Goal: Information Seeking & Learning: Learn about a topic

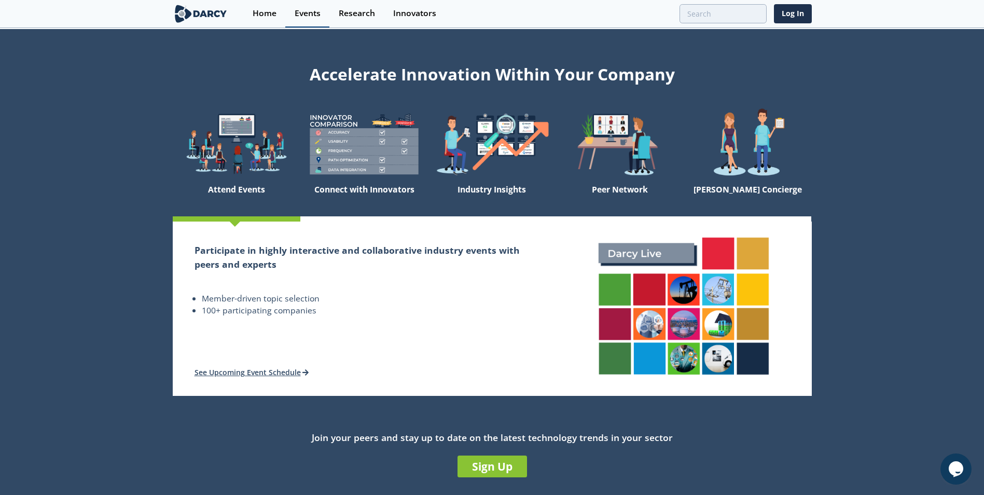
click at [311, 12] on div "Events" at bounding box center [308, 13] width 26 height 8
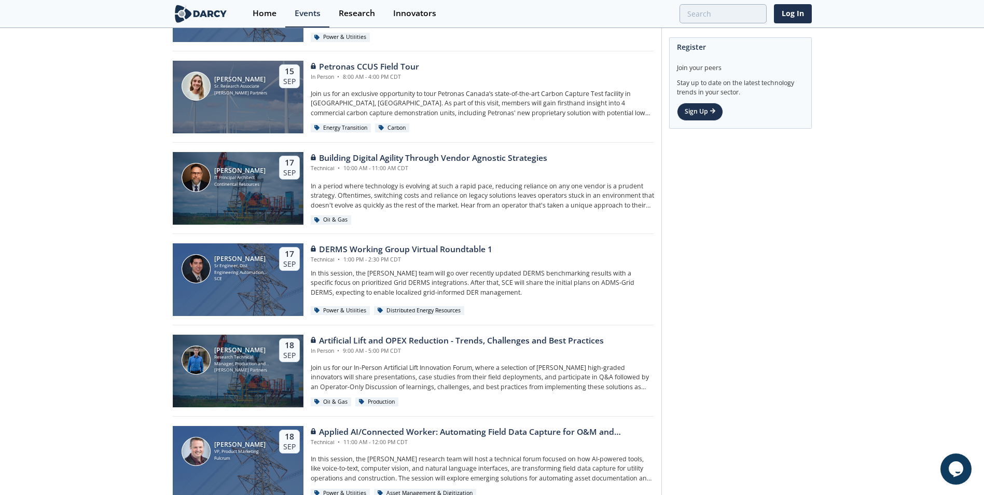
scroll to position [519, 0]
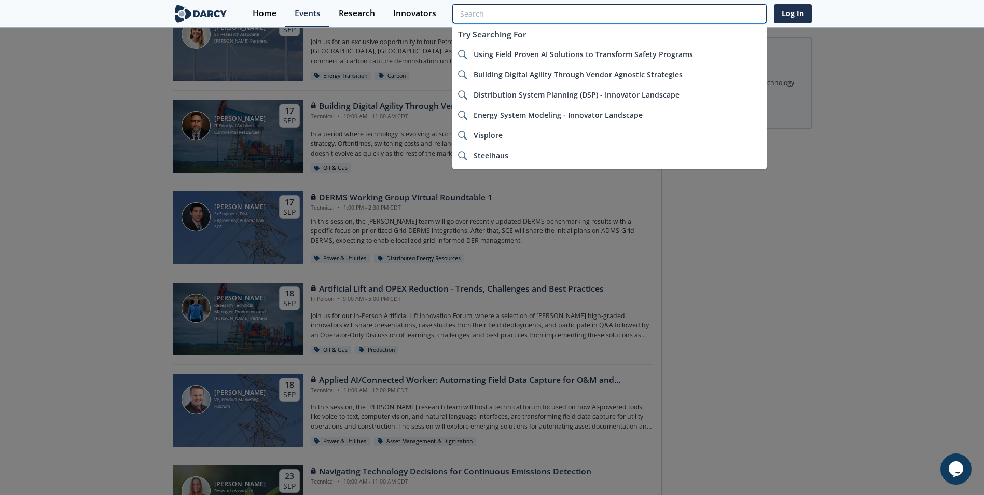
click at [733, 16] on input "search" at bounding box center [610, 13] width 314 height 19
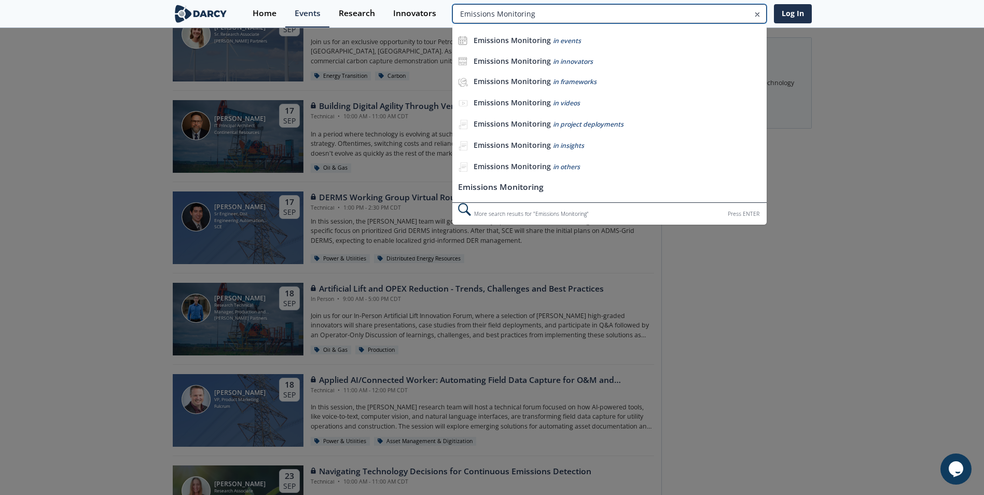
type input "Emissions Monitoring"
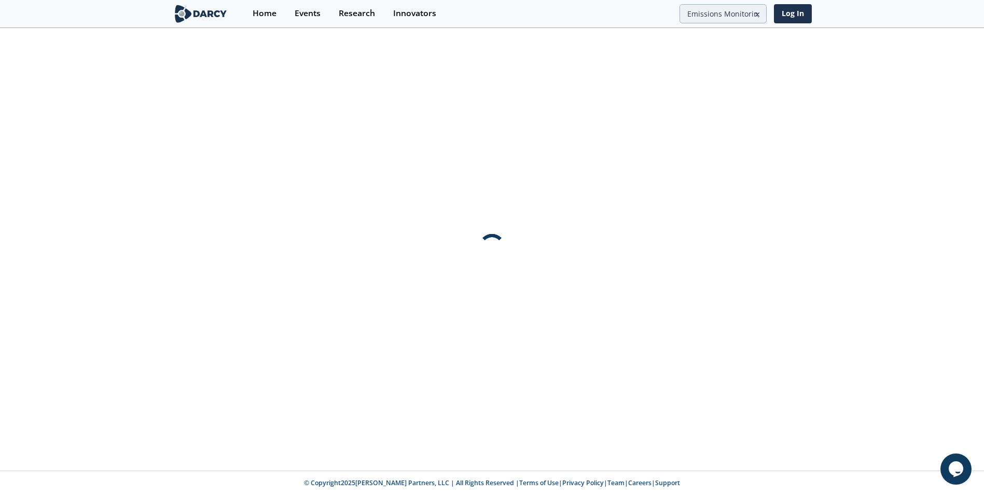
scroll to position [0, 0]
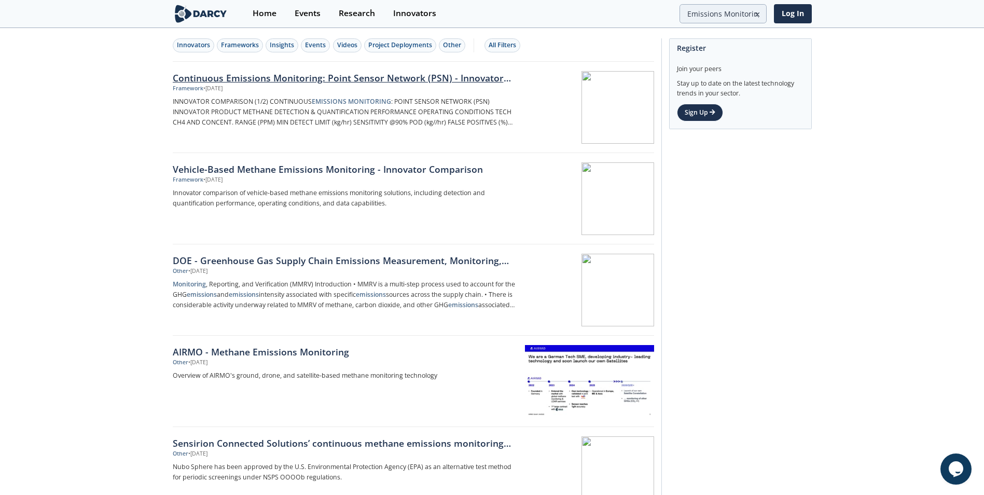
click at [554, 102] on div at bounding box center [589, 107] width 131 height 73
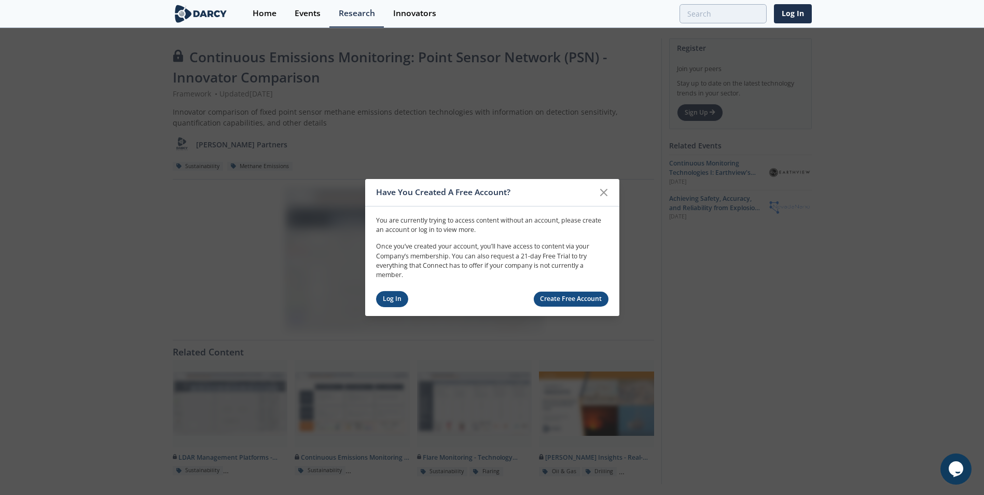
click at [390, 303] on link "Log In" at bounding box center [392, 299] width 33 height 16
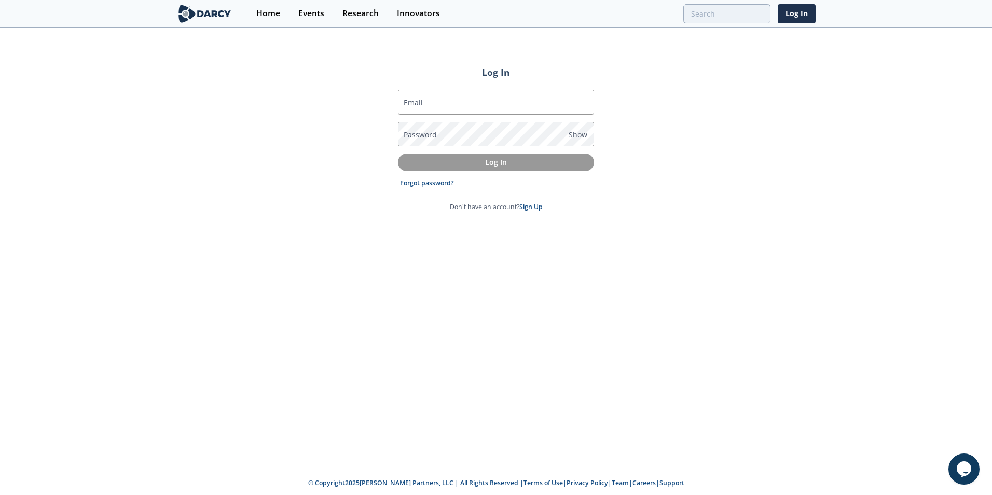
type input "[PERSON_NAME][EMAIL_ADDRESS][PERSON_NAME][DOMAIN_NAME]"
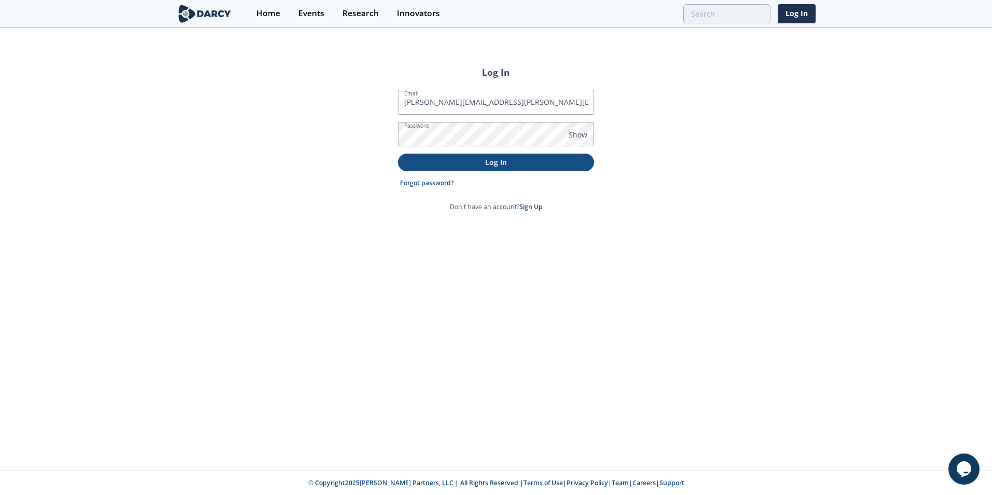
click at [497, 158] on p "Log In" at bounding box center [496, 162] width 182 height 11
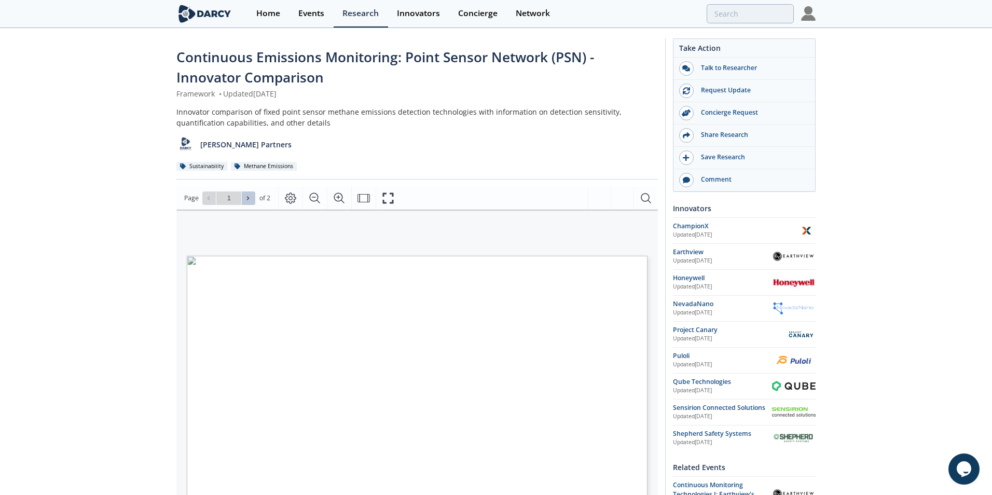
click at [246, 199] on icon at bounding box center [248, 198] width 6 height 6
type input "2"
click at [246, 199] on div "Go to Page 2" at bounding box center [228, 197] width 53 height 13
click at [724, 13] on input "search" at bounding box center [676, 13] width 227 height 19
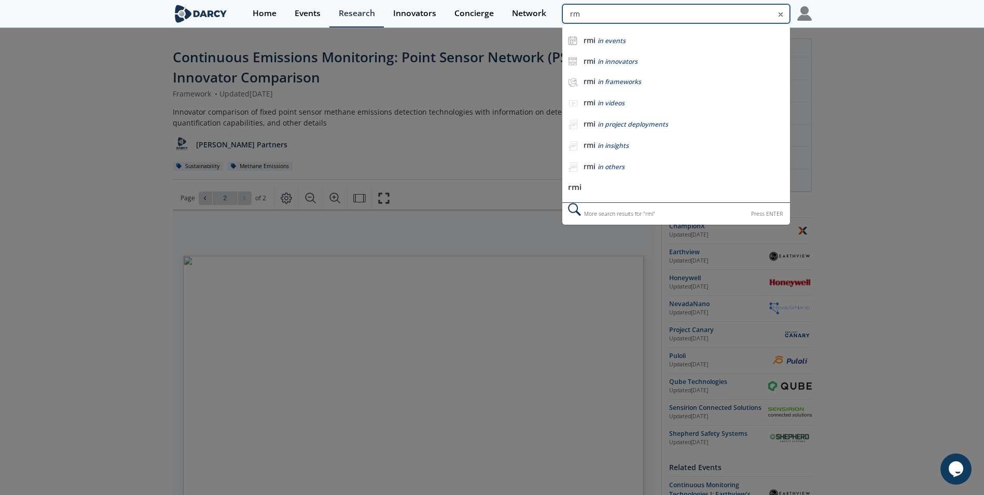
type input "r"
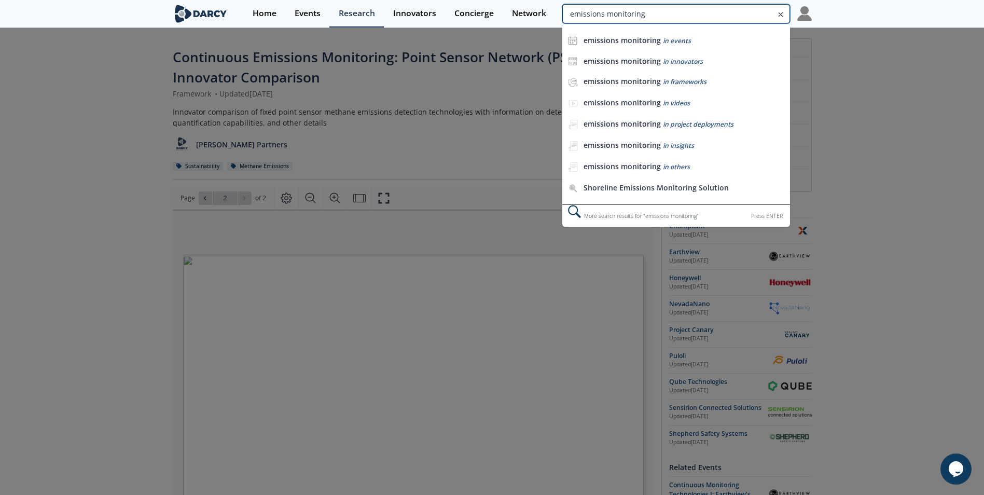
type input "emissions monitoring"
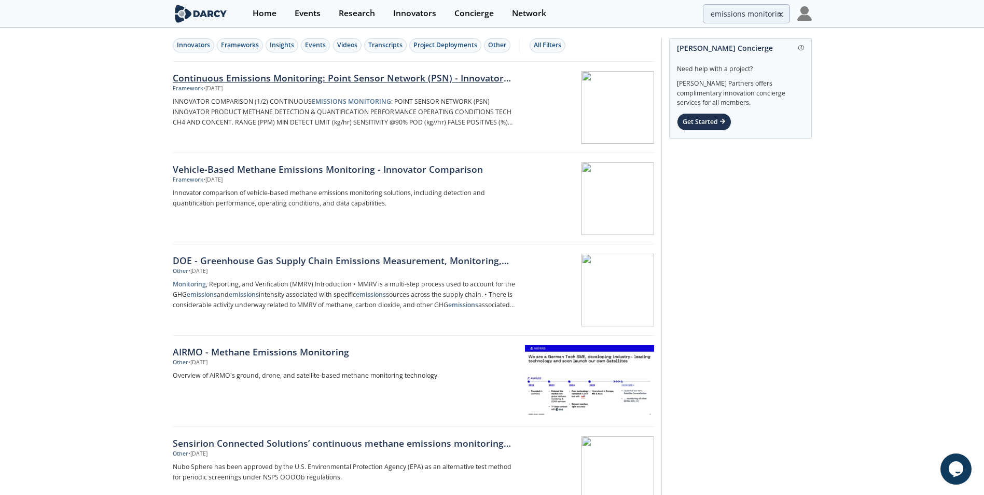
click at [276, 80] on div "Continuous Emissions Monitoring: Point Sensor Network (PSN) - Innovator Compari…" at bounding box center [345, 77] width 344 height 13
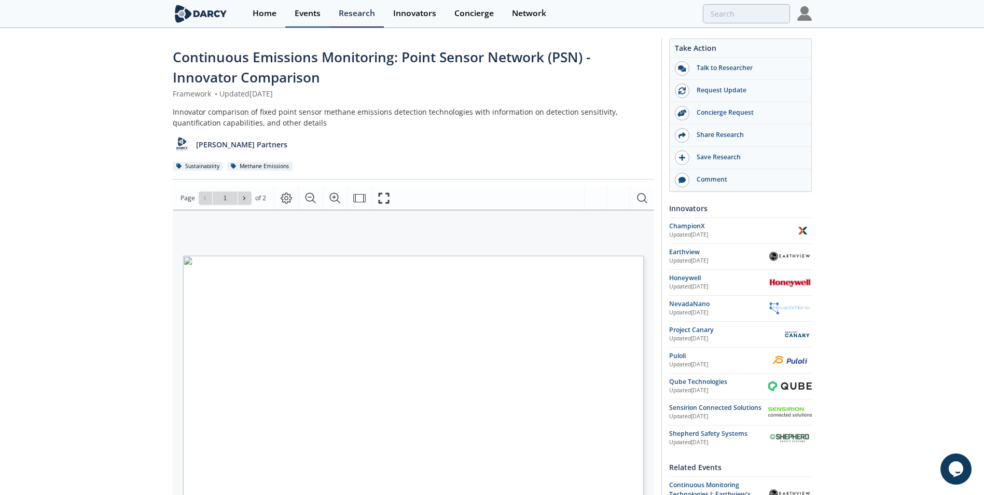
click at [304, 14] on div "Events" at bounding box center [308, 13] width 26 height 8
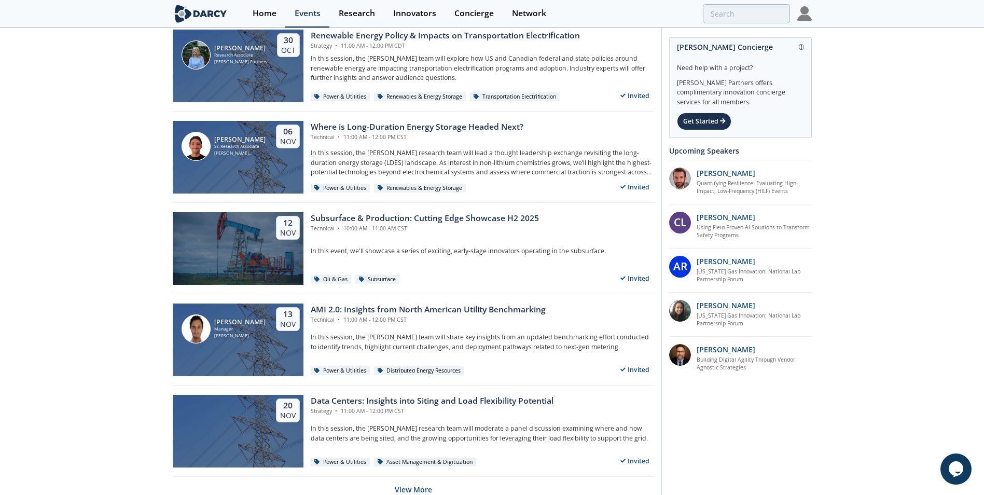
scroll to position [1915, 0]
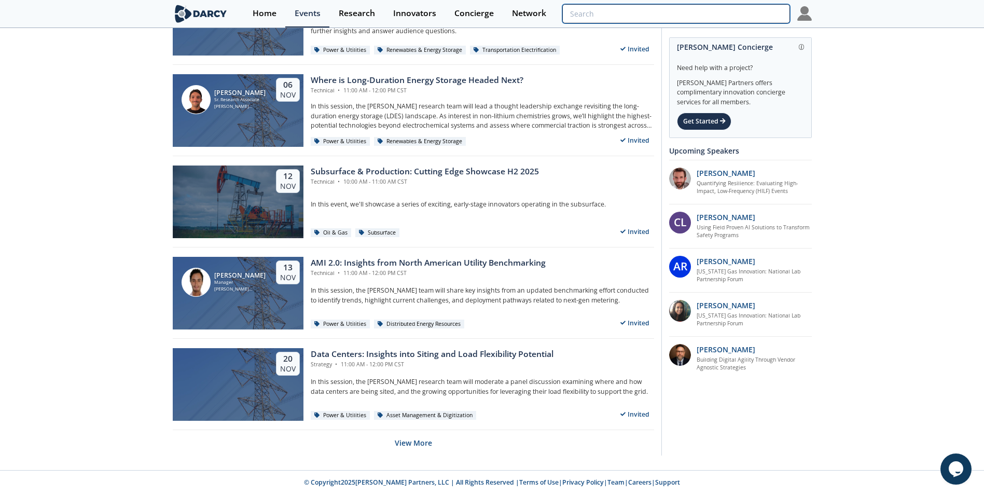
click at [730, 17] on input "search" at bounding box center [676, 13] width 227 height 19
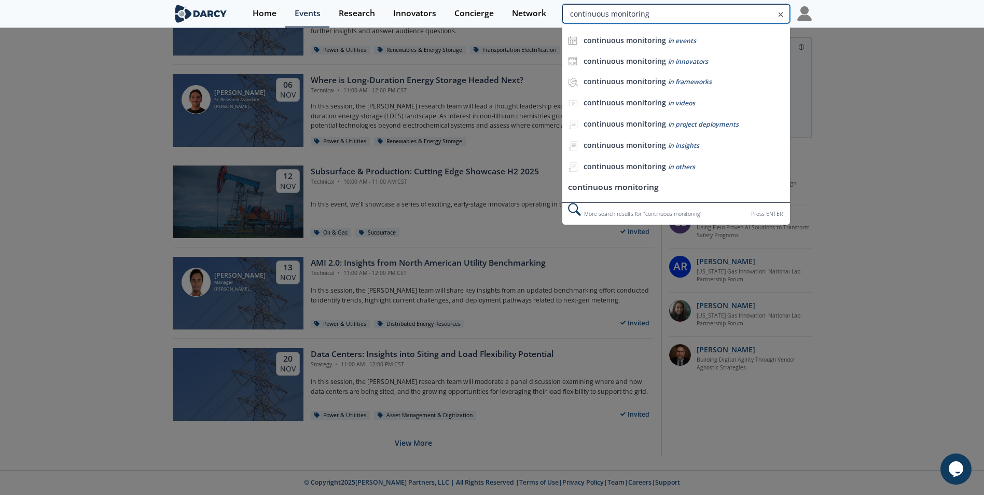
type input "continuous monitoring"
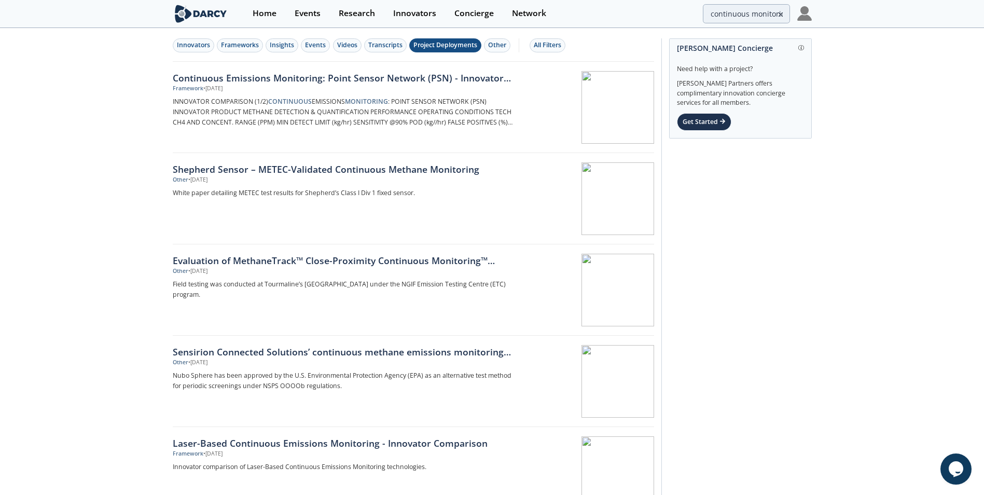
click at [448, 45] on div "Project Deployments" at bounding box center [446, 44] width 64 height 9
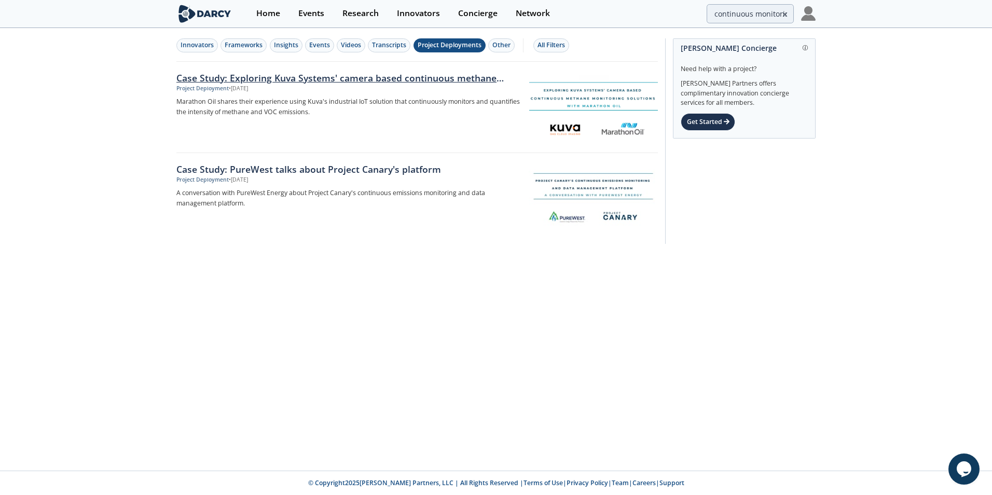
click at [342, 79] on div "Case Study: Exploring Kuva Systems' camera based continuous methane monitoring …" at bounding box center [348, 77] width 344 height 13
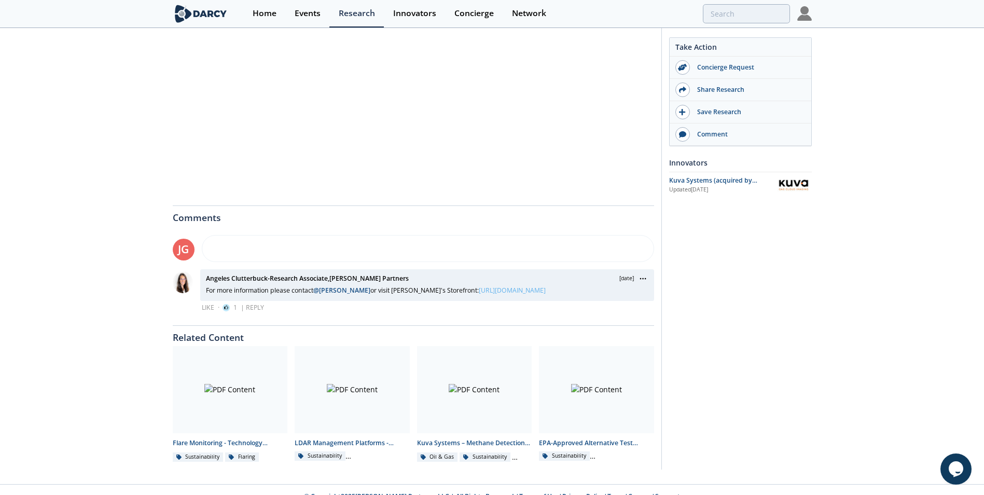
scroll to position [273, 0]
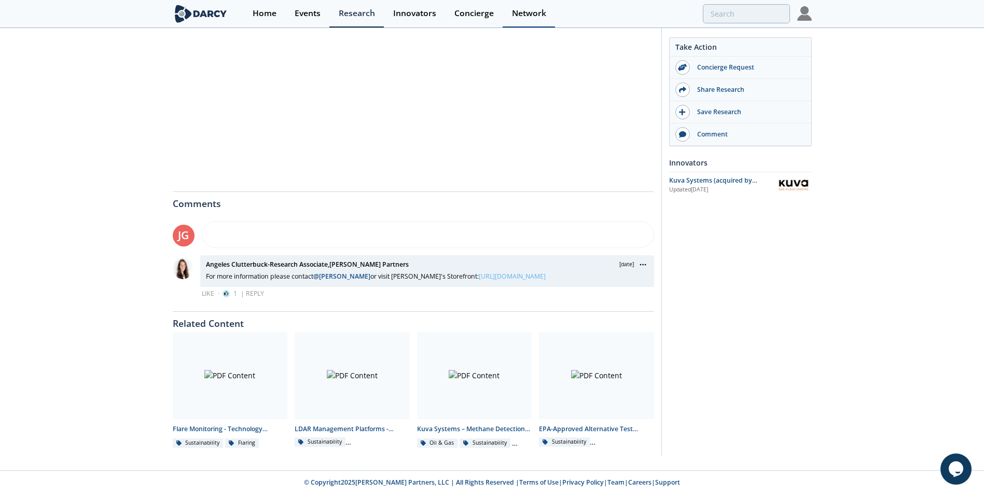
click at [532, 13] on div "Network" at bounding box center [529, 13] width 34 height 8
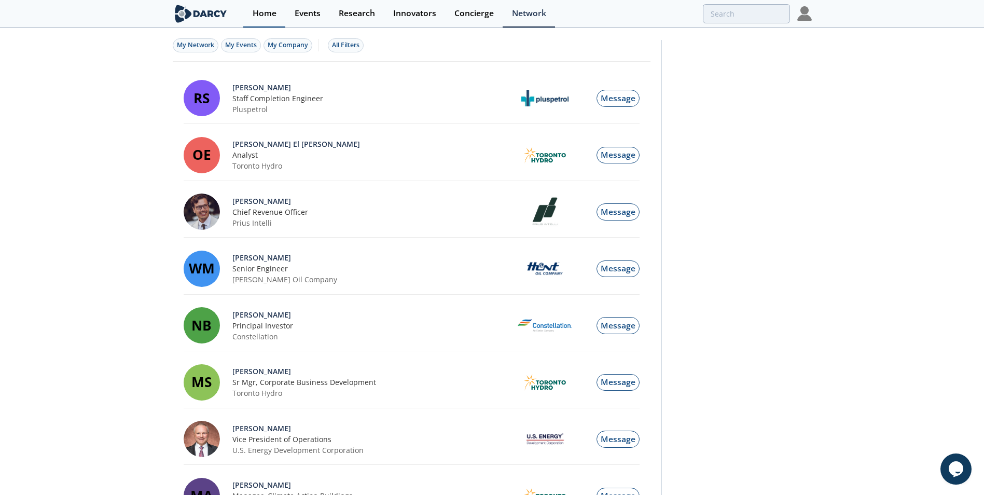
click at [267, 12] on div "Home" at bounding box center [265, 13] width 24 height 8
